Goal: Check status: Check status

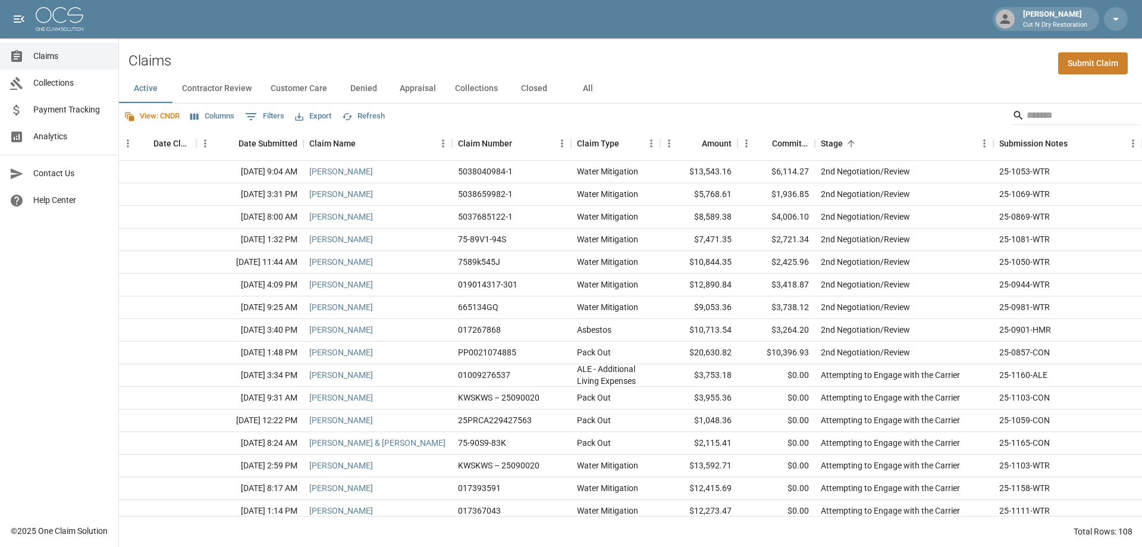
click at [577, 87] on button "All" at bounding box center [588, 88] width 54 height 29
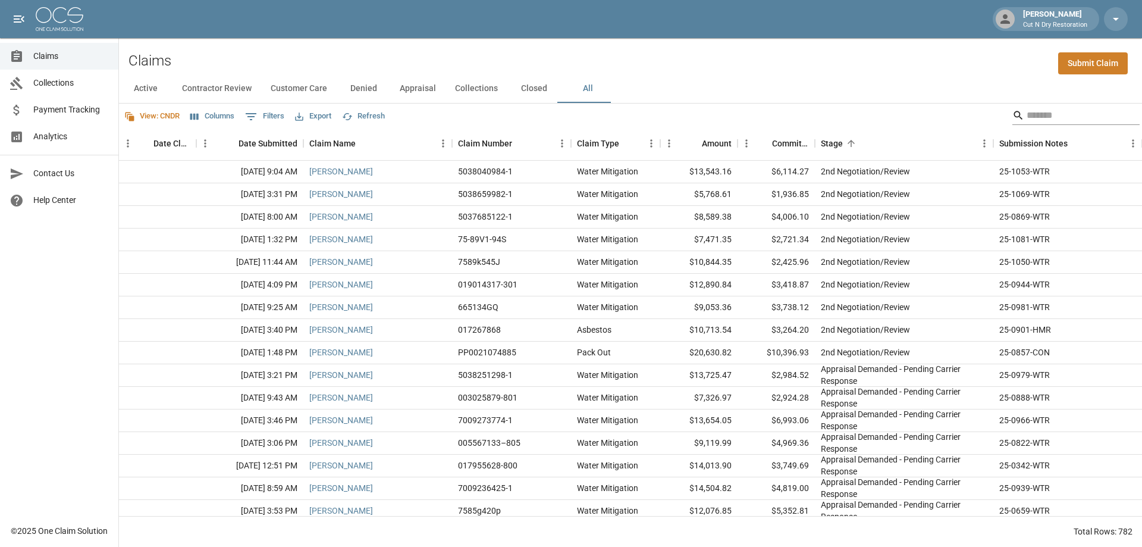
click at [1056, 114] on input "Search" at bounding box center [1074, 115] width 95 height 19
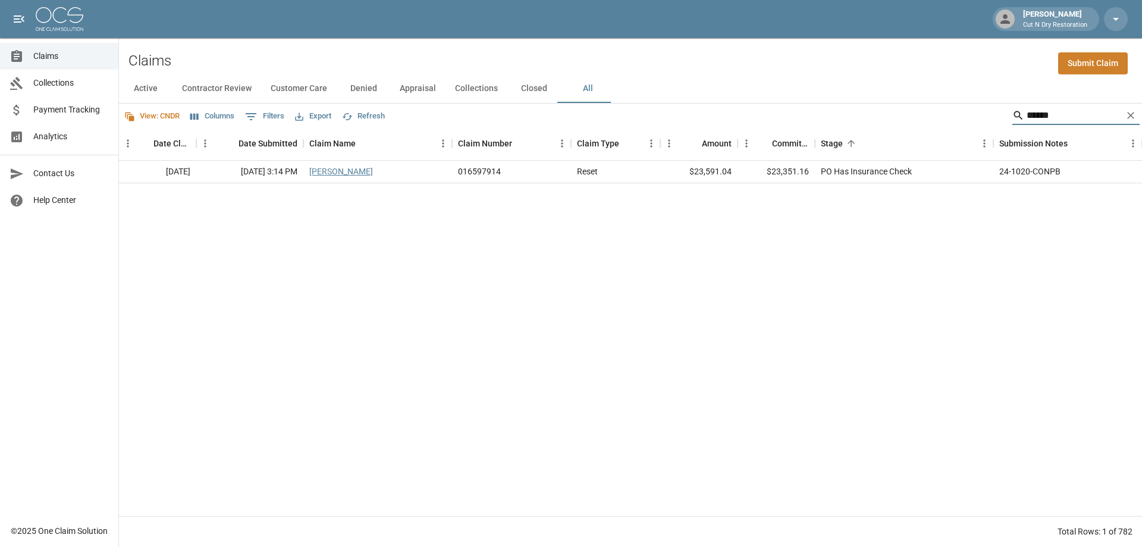
type input "******"
click at [355, 169] on link "Bowman Ashley" at bounding box center [341, 171] width 64 height 12
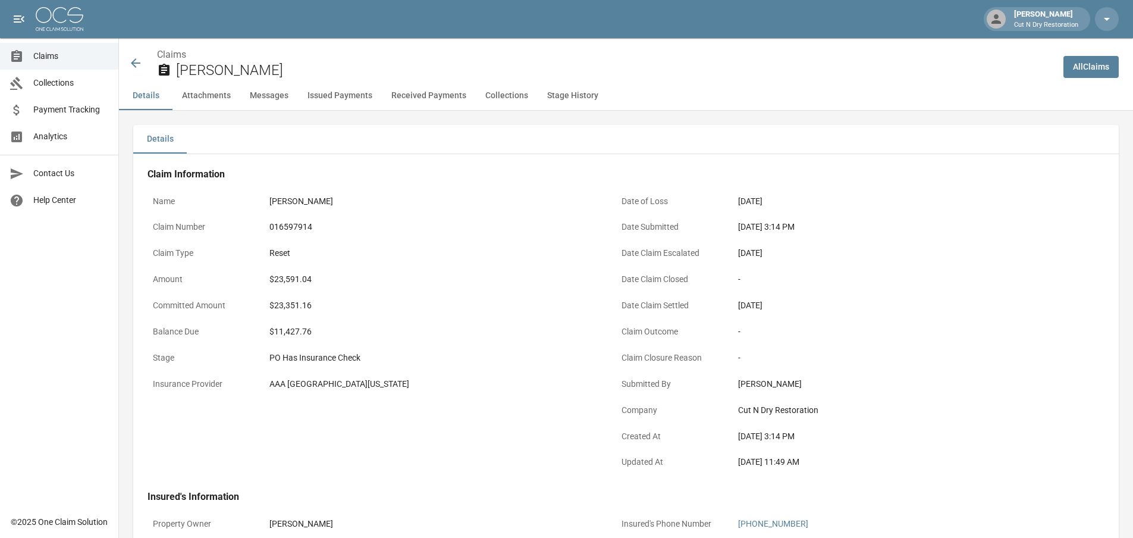
click at [1008, 245] on div "Oct 14, 2025" at bounding box center [902, 253] width 338 height 23
click at [40, 56] on span "Claims" at bounding box center [71, 56] width 76 height 12
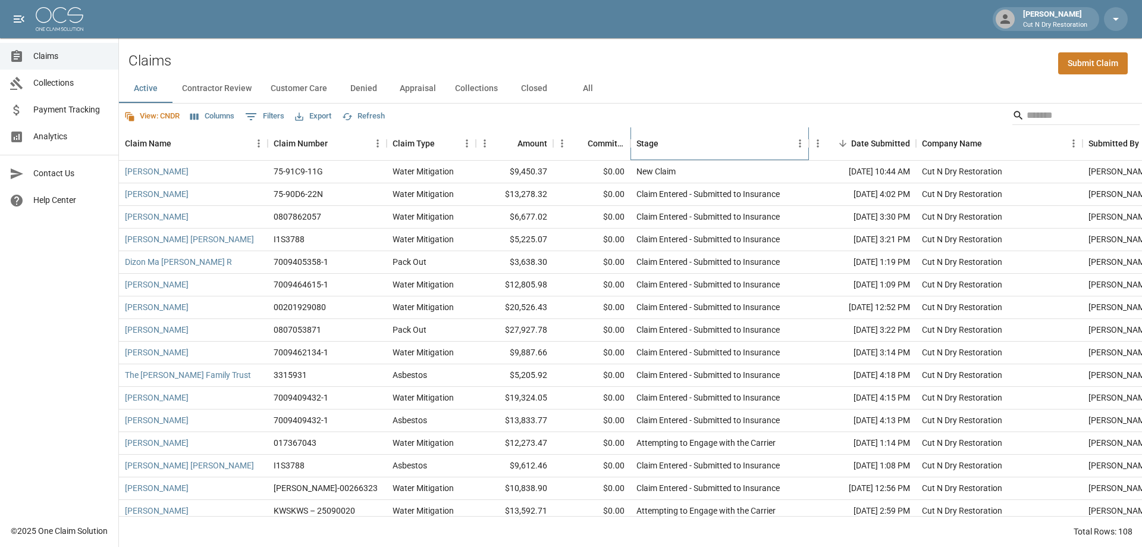
click at [762, 141] on div "Stage" at bounding box center [713, 143] width 155 height 33
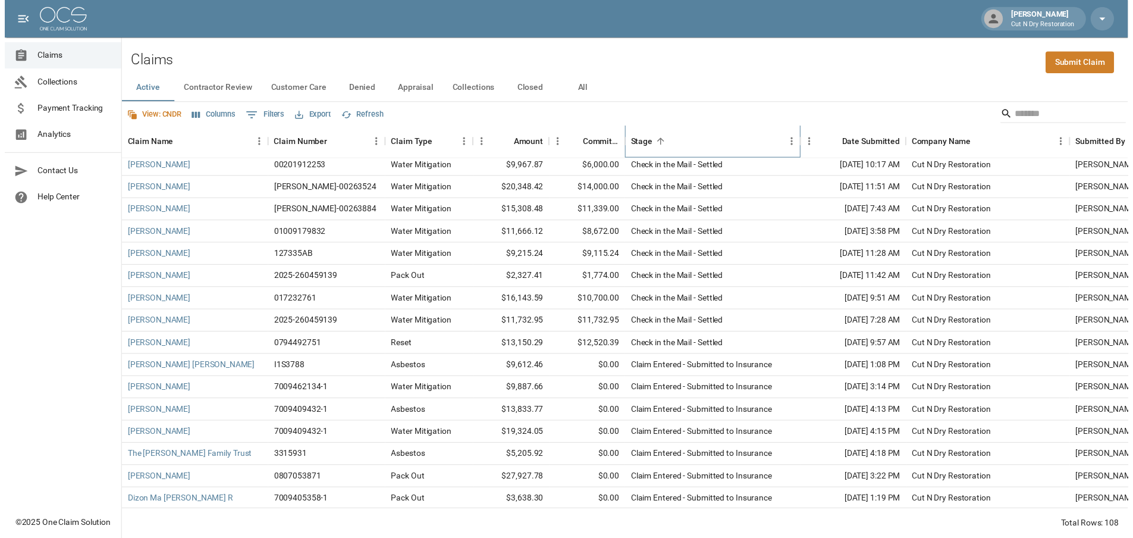
scroll to position [654, 0]
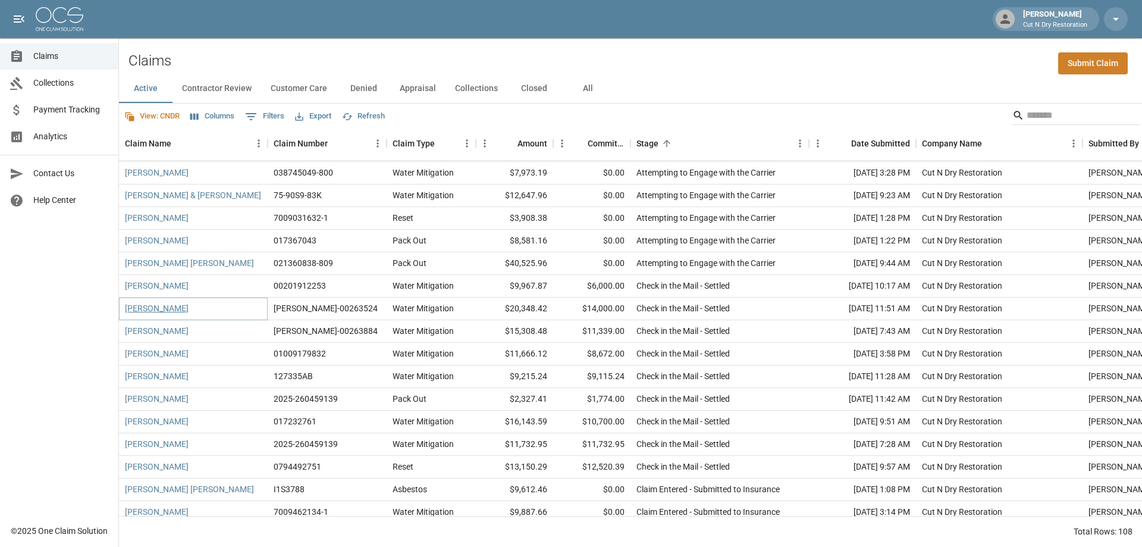
click at [168, 310] on link "[PERSON_NAME]" at bounding box center [157, 308] width 64 height 12
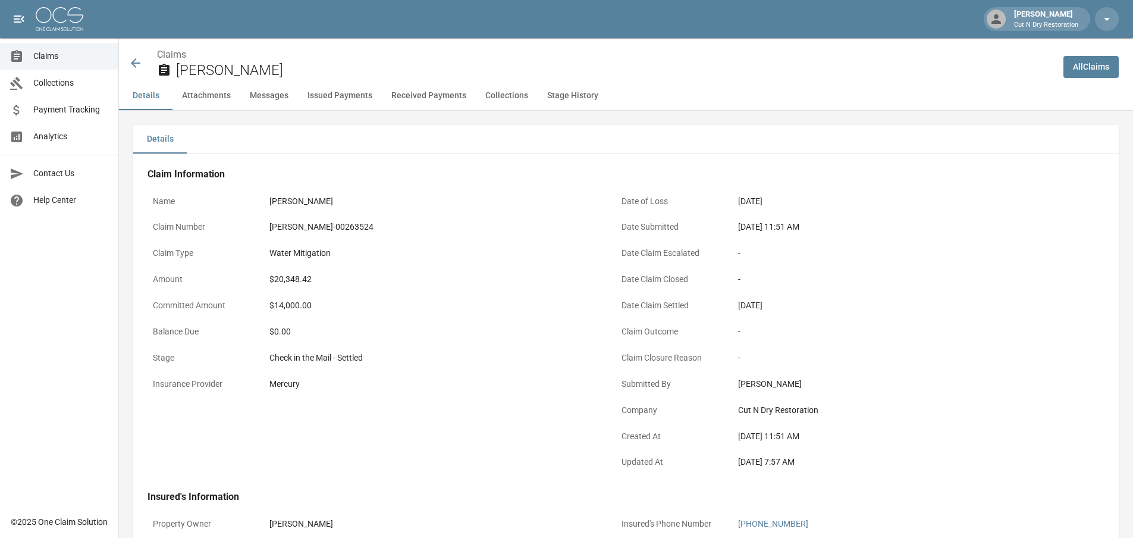
click at [581, 289] on div "$20,348.42" at bounding box center [433, 279] width 338 height 23
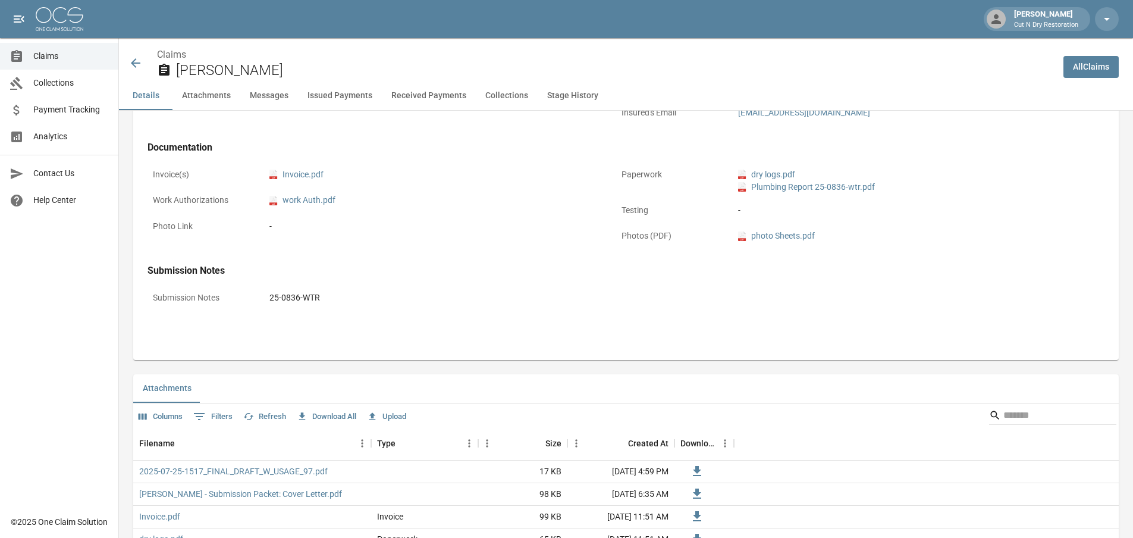
scroll to position [119, 0]
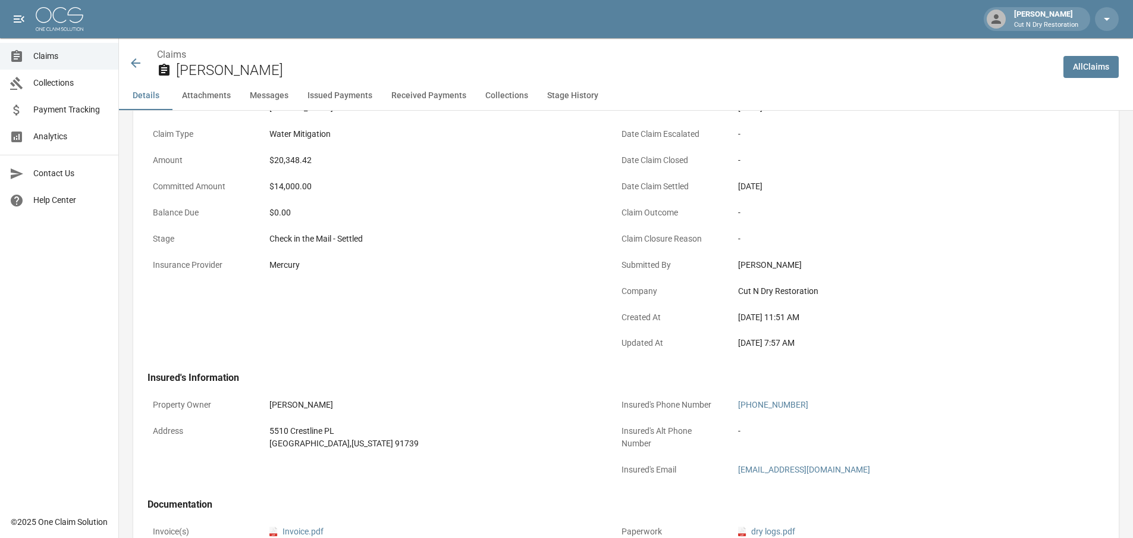
click at [64, 107] on span "Payment Tracking" at bounding box center [71, 110] width 76 height 12
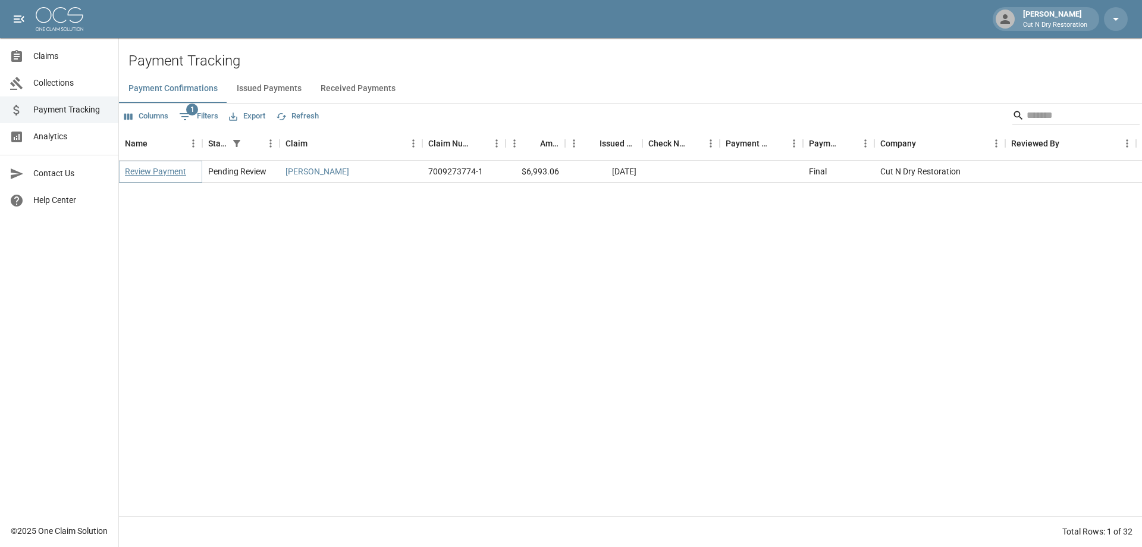
click at [167, 172] on link "Review Payment" at bounding box center [155, 171] width 61 height 12
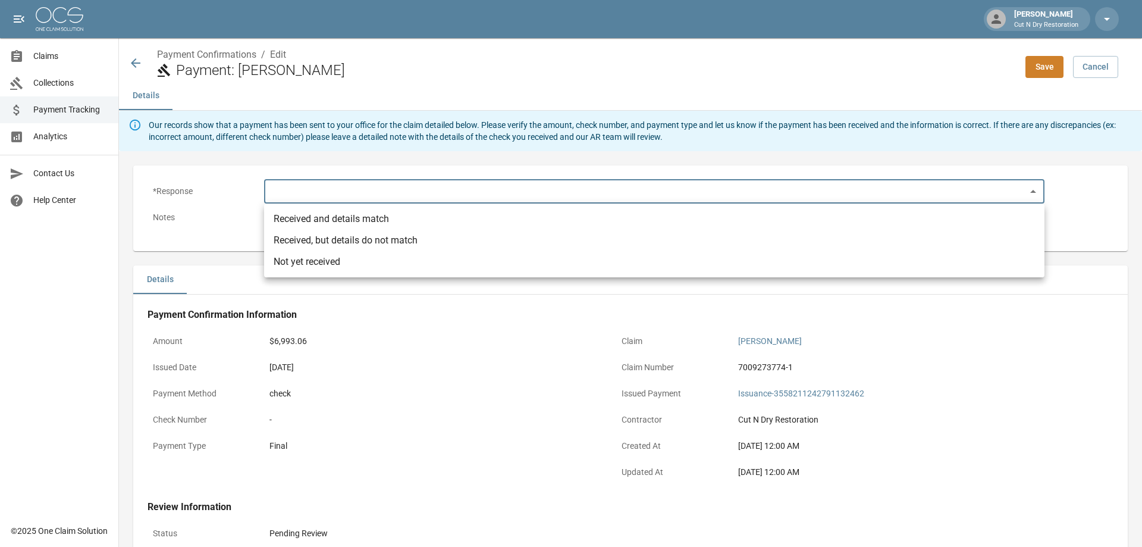
click at [320, 196] on body "[PERSON_NAME] Cut N Dry Restoration Claims Collections Payment Tracking Analyti…" at bounding box center [571, 362] width 1142 height 725
drag, startPoint x: 393, startPoint y: 337, endPoint x: 396, endPoint y: 331, distance: 6.7
click at [393, 337] on div at bounding box center [571, 273] width 1142 height 547
click at [359, 193] on body "[PERSON_NAME] Cut N Dry Restoration Claims Collections Payment Tracking Analyti…" at bounding box center [571, 362] width 1142 height 725
click at [345, 223] on li "Received and details match" at bounding box center [654, 218] width 780 height 21
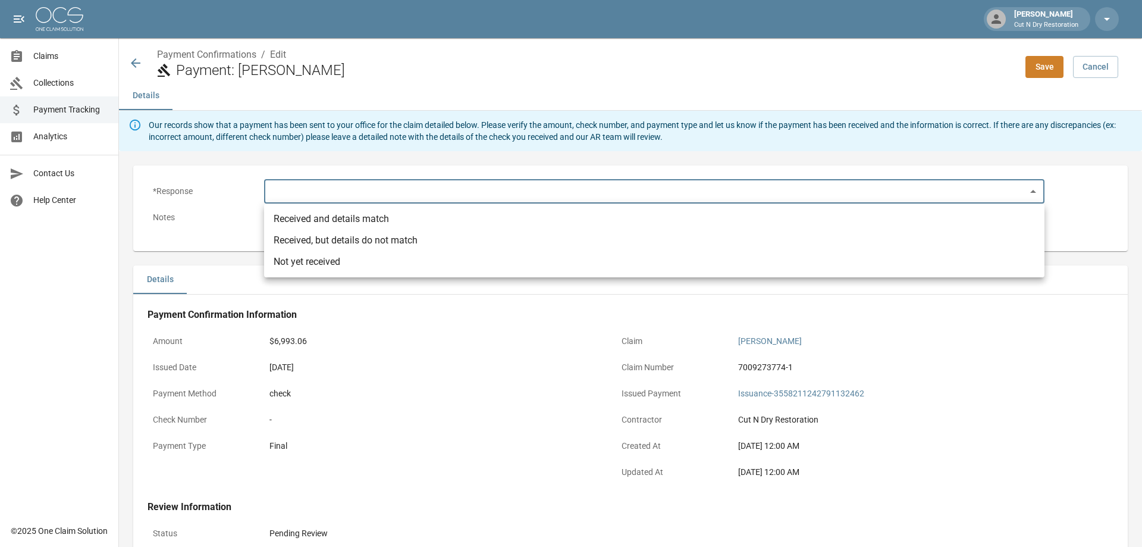
type input "**********"
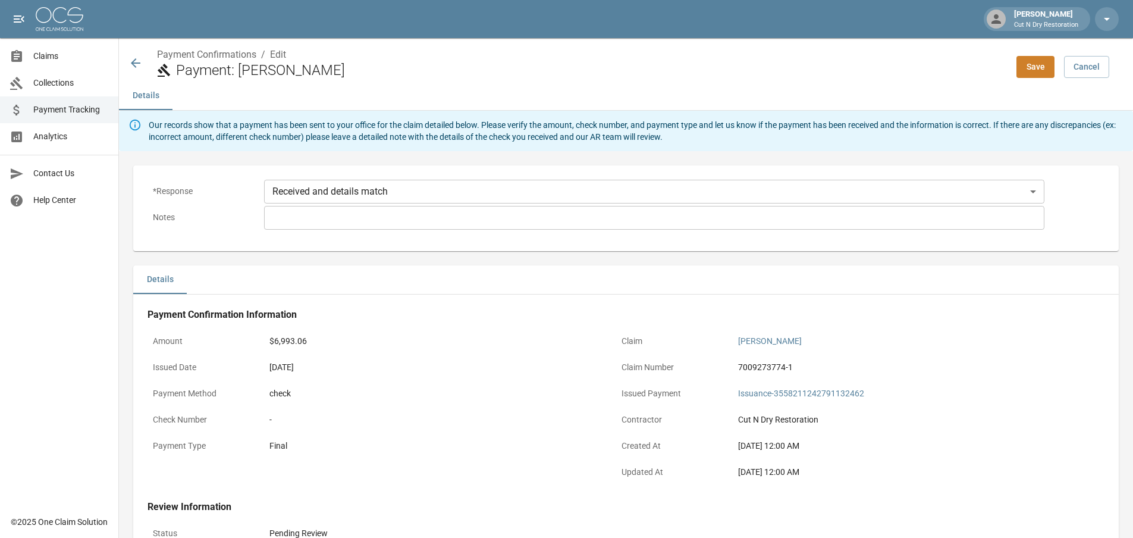
click at [343, 225] on div "* ​" at bounding box center [654, 218] width 780 height 24
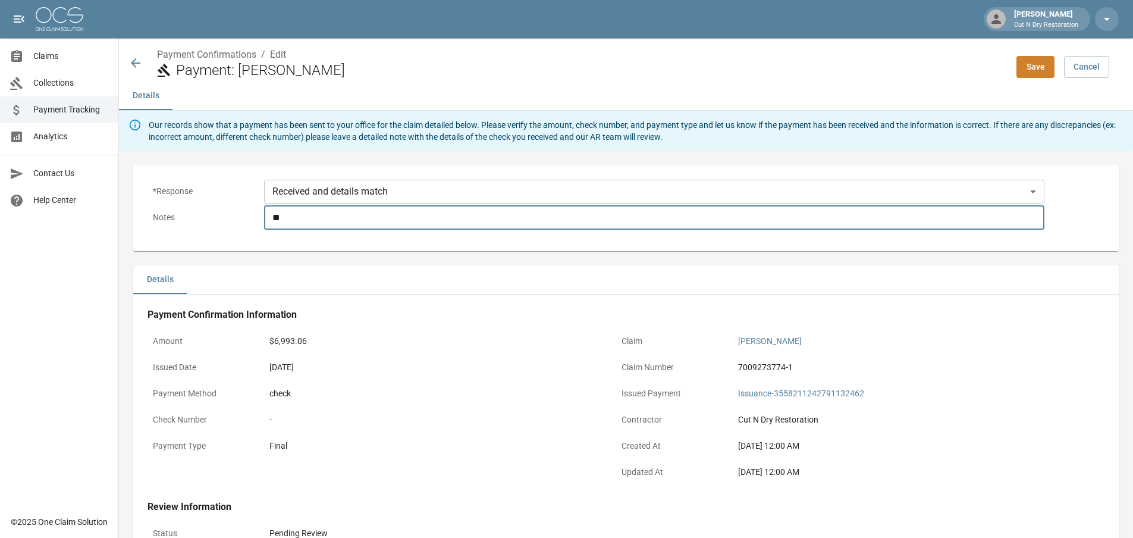
type textarea "*"
click at [1047, 71] on button "Save" at bounding box center [1036, 67] width 38 height 22
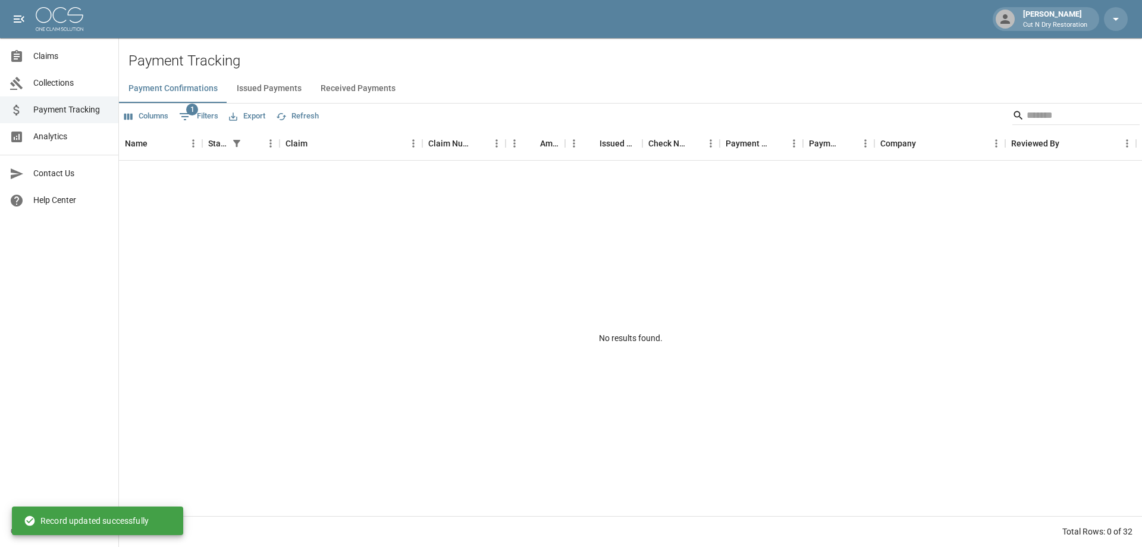
click at [263, 95] on button "Issued Payments" at bounding box center [269, 88] width 84 height 29
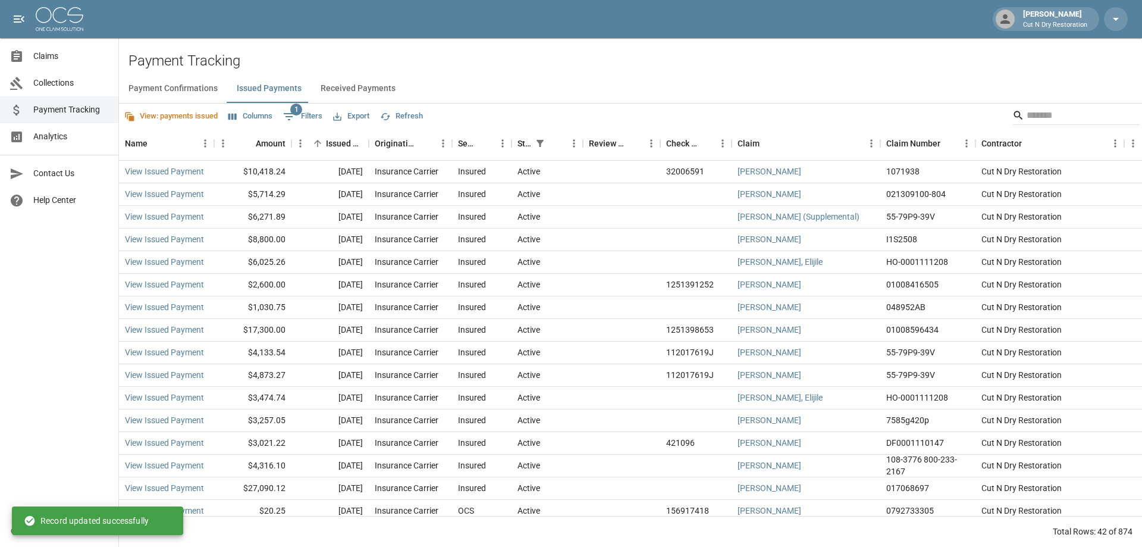
click at [354, 116] on button "Export" at bounding box center [351, 116] width 42 height 18
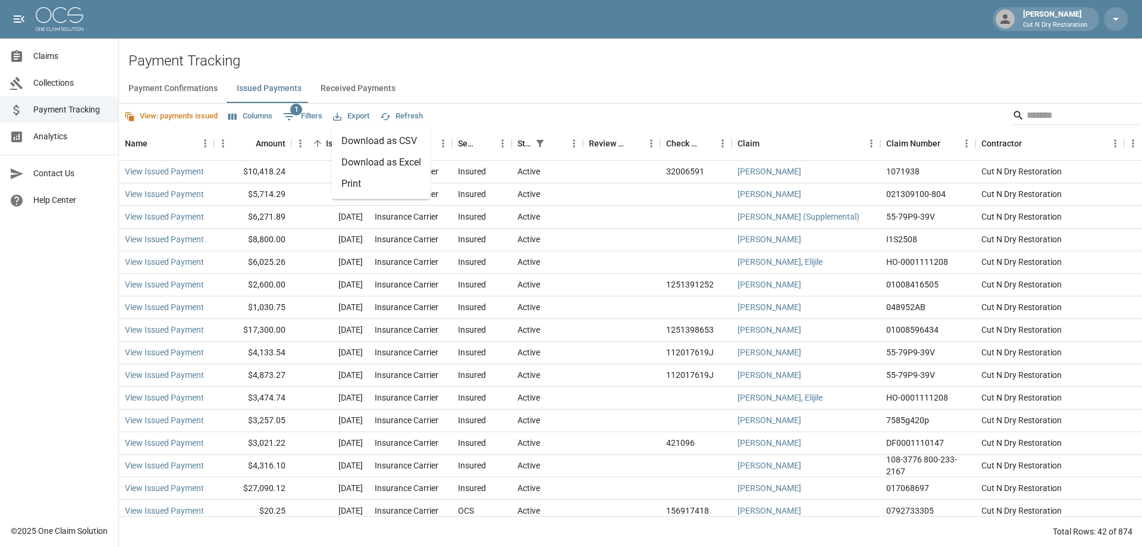
click at [391, 162] on li "Download as Excel" at bounding box center [381, 162] width 99 height 21
click at [47, 58] on span "Claims" at bounding box center [71, 56] width 76 height 12
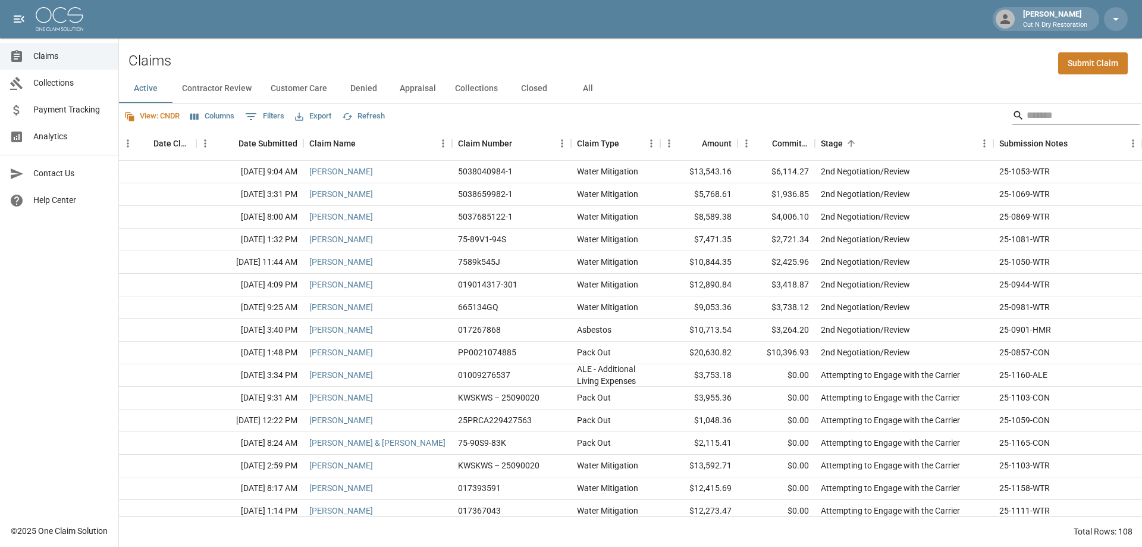
click at [1041, 114] on input "Search" at bounding box center [1074, 115] width 95 height 19
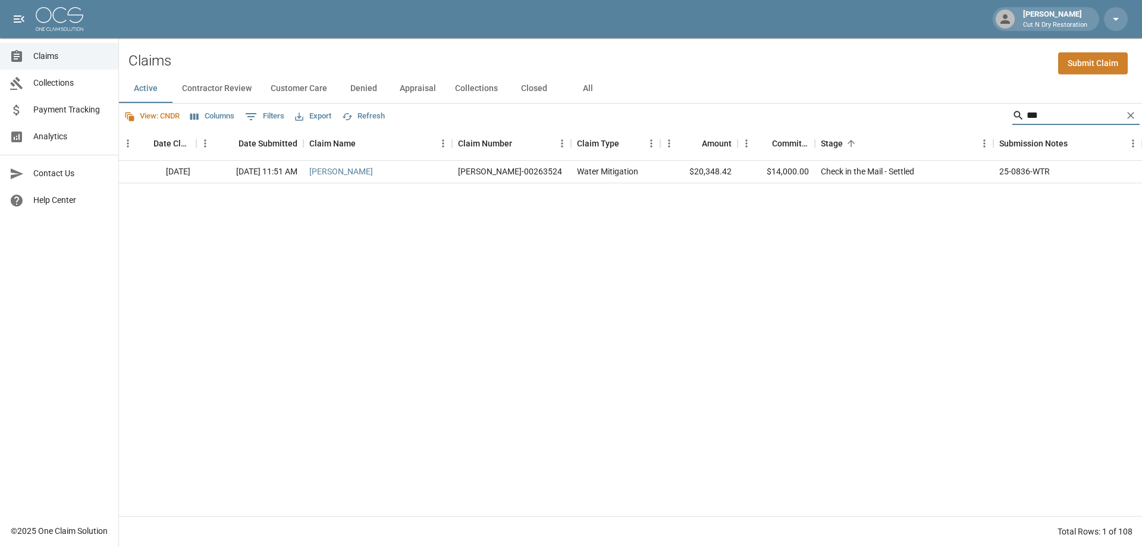
drag, startPoint x: 1056, startPoint y: 121, endPoint x: 964, endPoint y: 122, distance: 92.2
click at [964, 122] on div "View: CNDR Columns 0 Filters Export Refresh ***" at bounding box center [630, 116] width 1023 height 24
type input "****"
click at [587, 90] on button "All" at bounding box center [588, 88] width 54 height 29
click at [335, 170] on link "[PERSON_NAME]" at bounding box center [341, 171] width 64 height 12
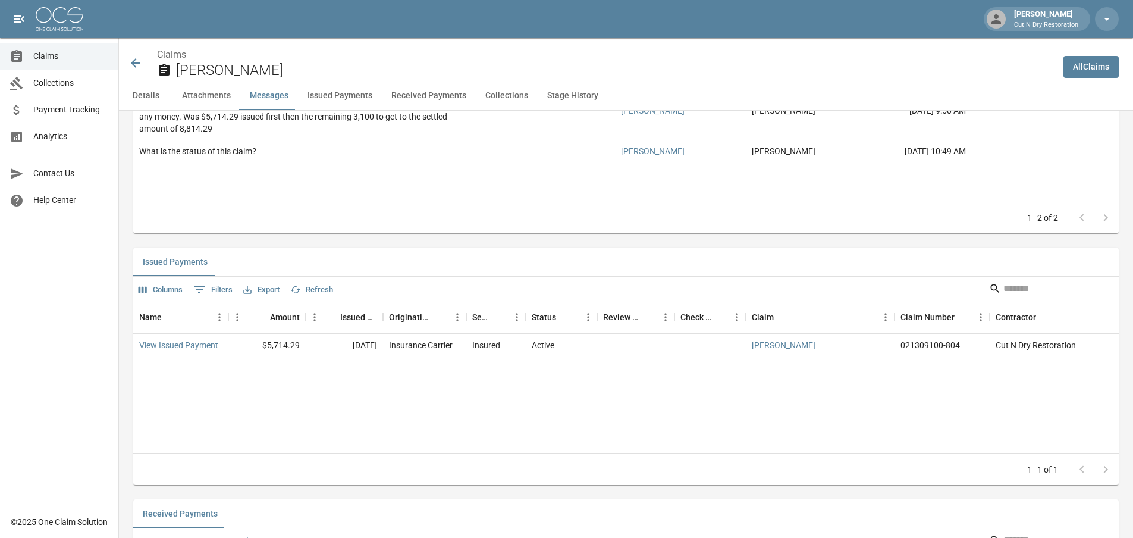
scroll to position [1368, 0]
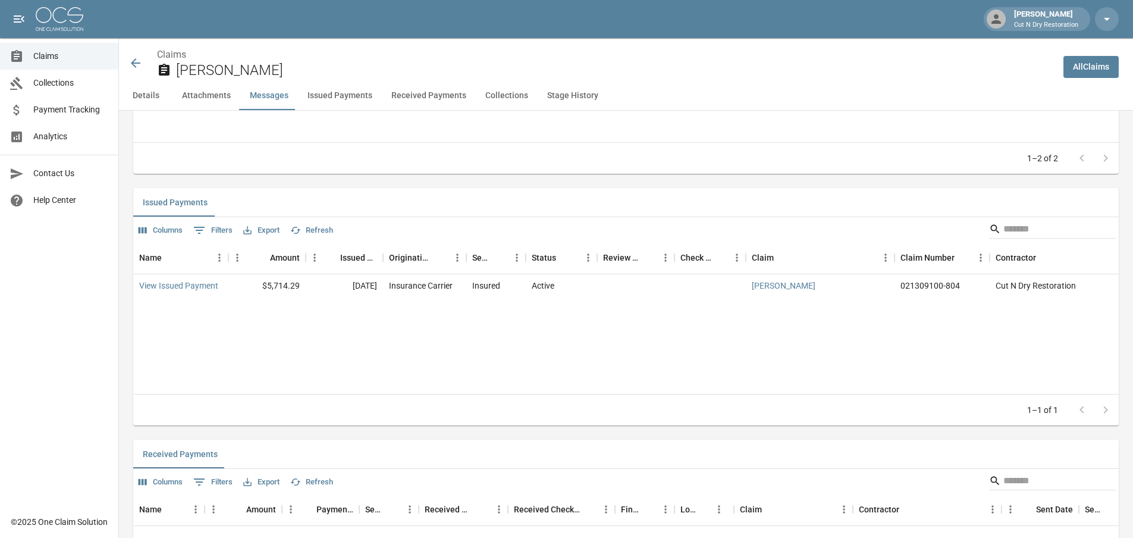
click at [589, 177] on div "Details Claim Information Name [PERSON_NAME] Claim Number 021309100-804 Claim T…" at bounding box center [619, 107] width 1000 height 2729
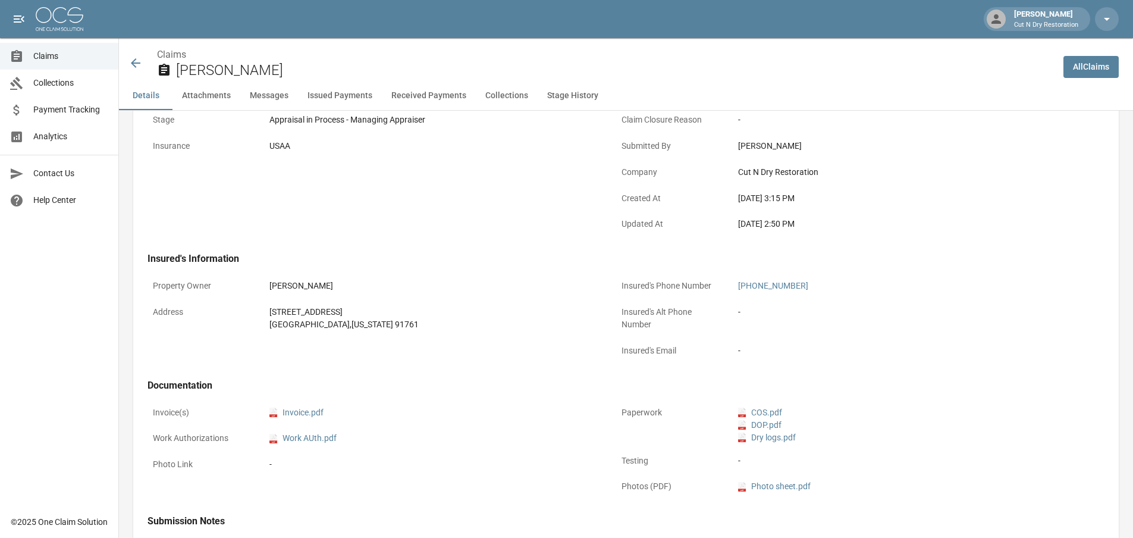
scroll to position [0, 0]
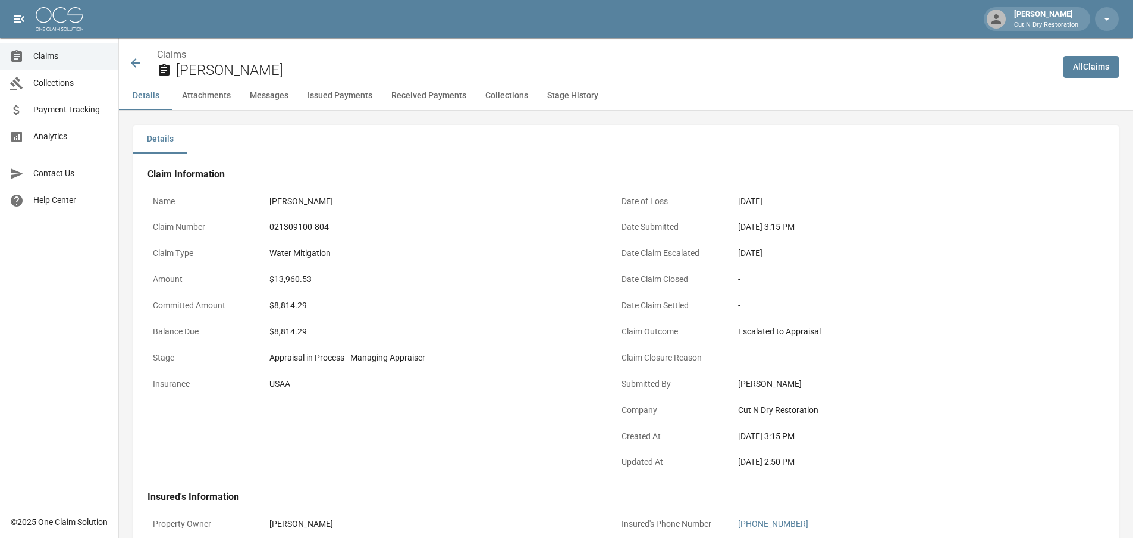
click at [842, 192] on div "[DATE]" at bounding box center [902, 201] width 338 height 23
click at [585, 184] on div "Name [PERSON_NAME] Claim Number 021309100-804 Claim Type Water Mitigation Amoun…" at bounding box center [367, 326] width 469 height 302
click at [137, 64] on icon at bounding box center [136, 63] width 10 height 10
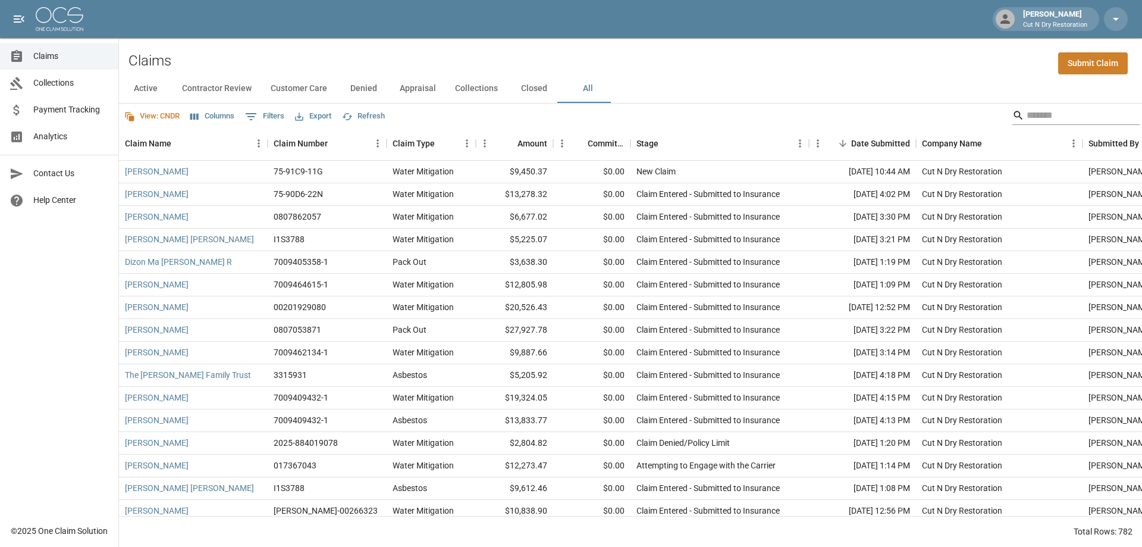
click at [1028, 112] on input "Search" at bounding box center [1074, 115] width 95 height 19
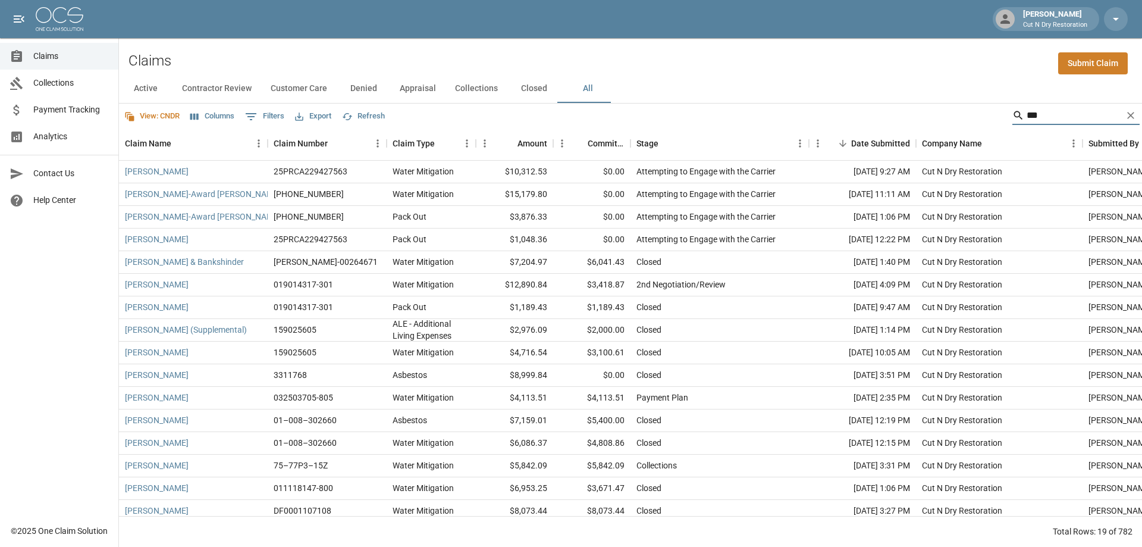
type input "***"
